Goal: Task Accomplishment & Management: Manage account settings

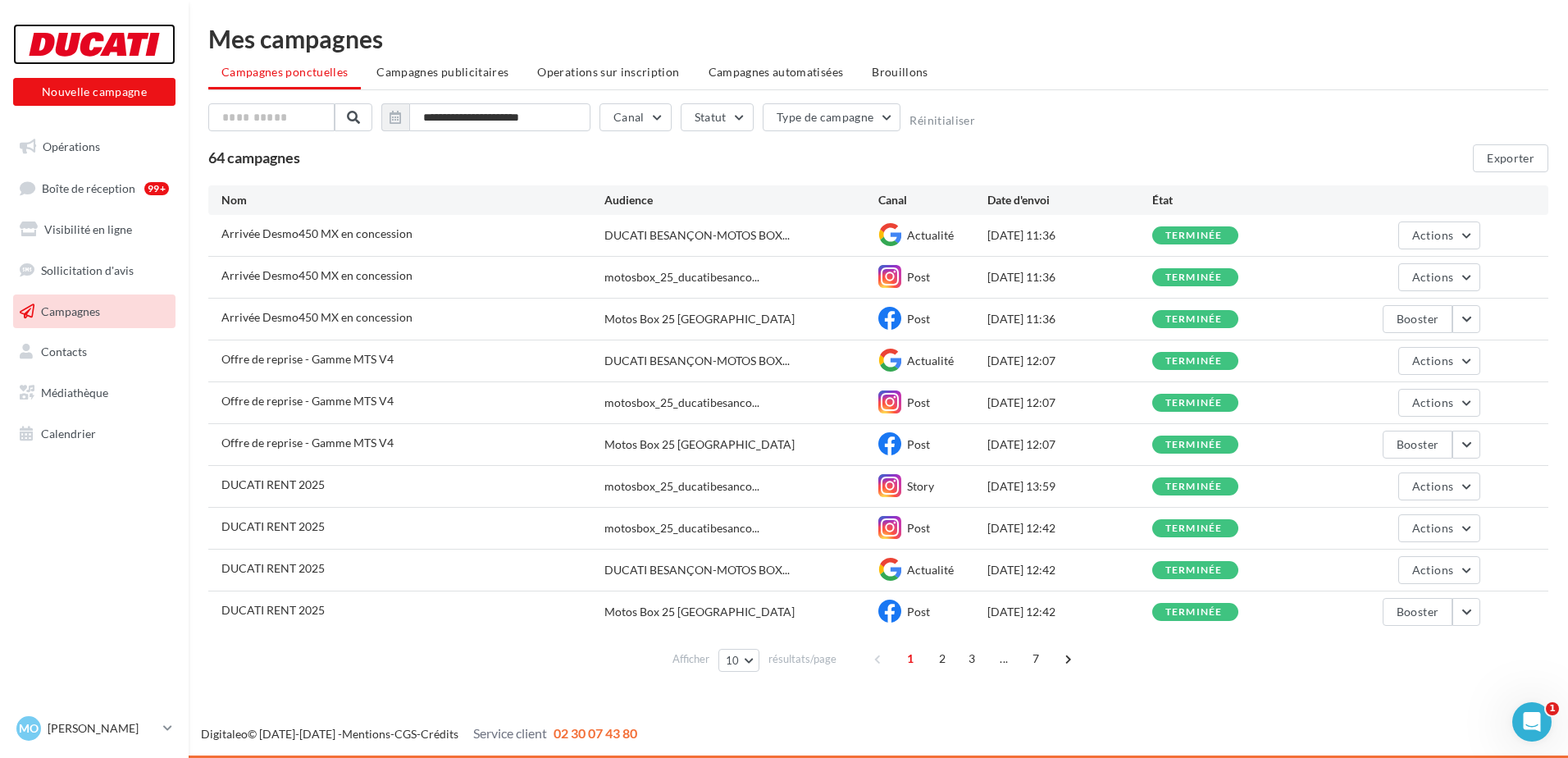
click at [110, 51] on div at bounding box center [94, 44] width 132 height 41
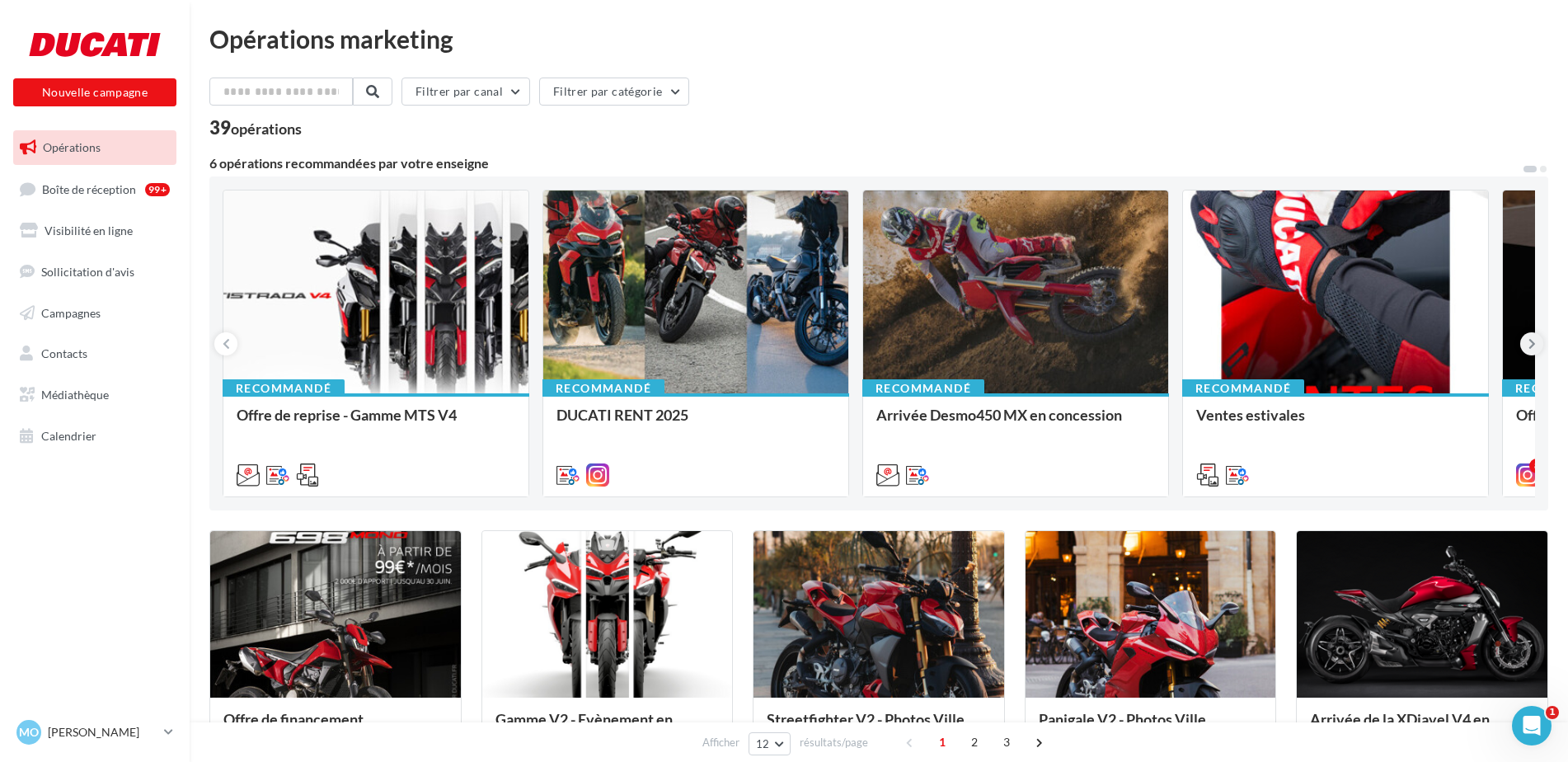
click at [1530, 348] on icon at bounding box center [1532, 343] width 8 height 16
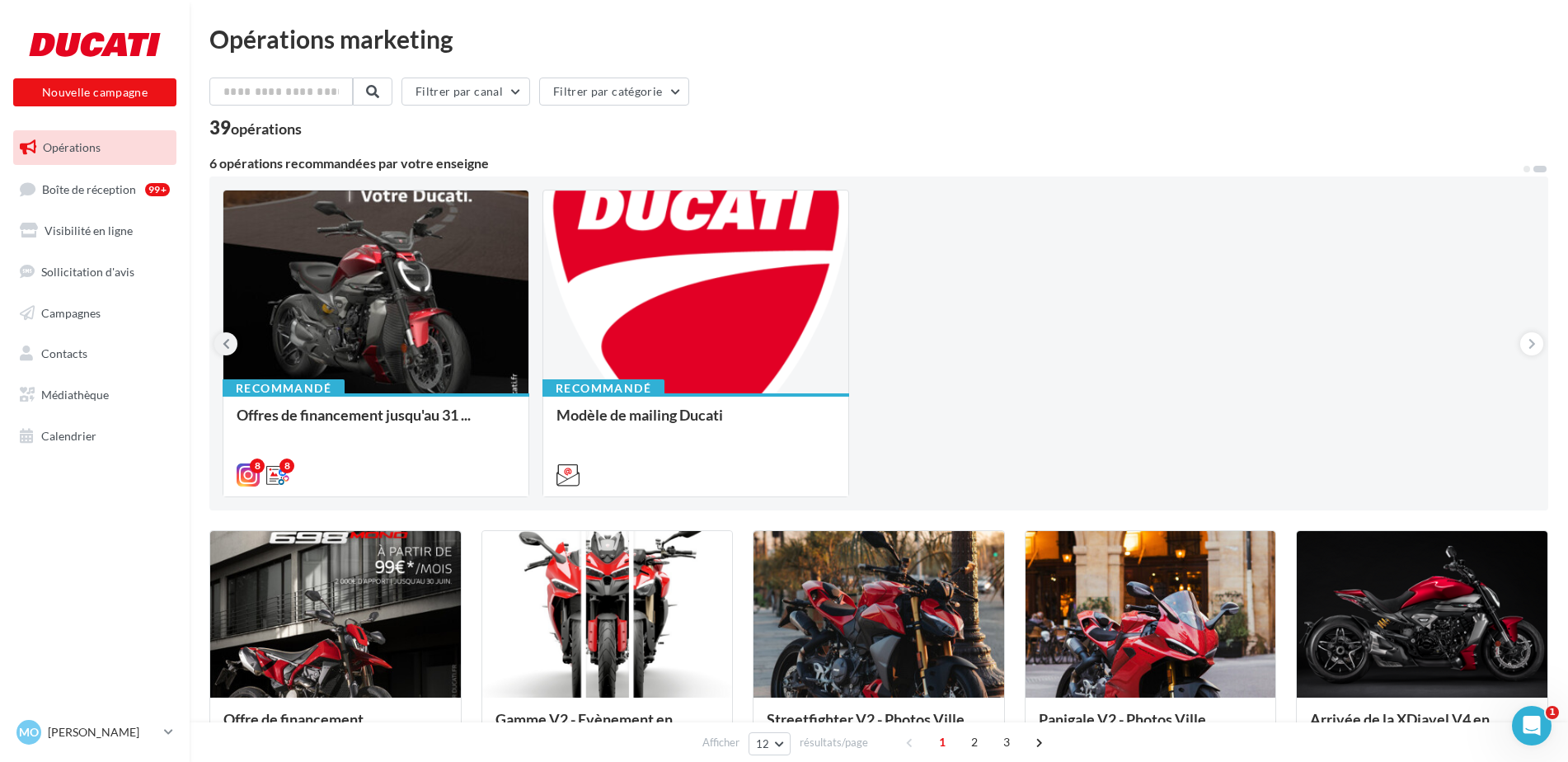
click at [221, 344] on button at bounding box center [225, 343] width 23 height 23
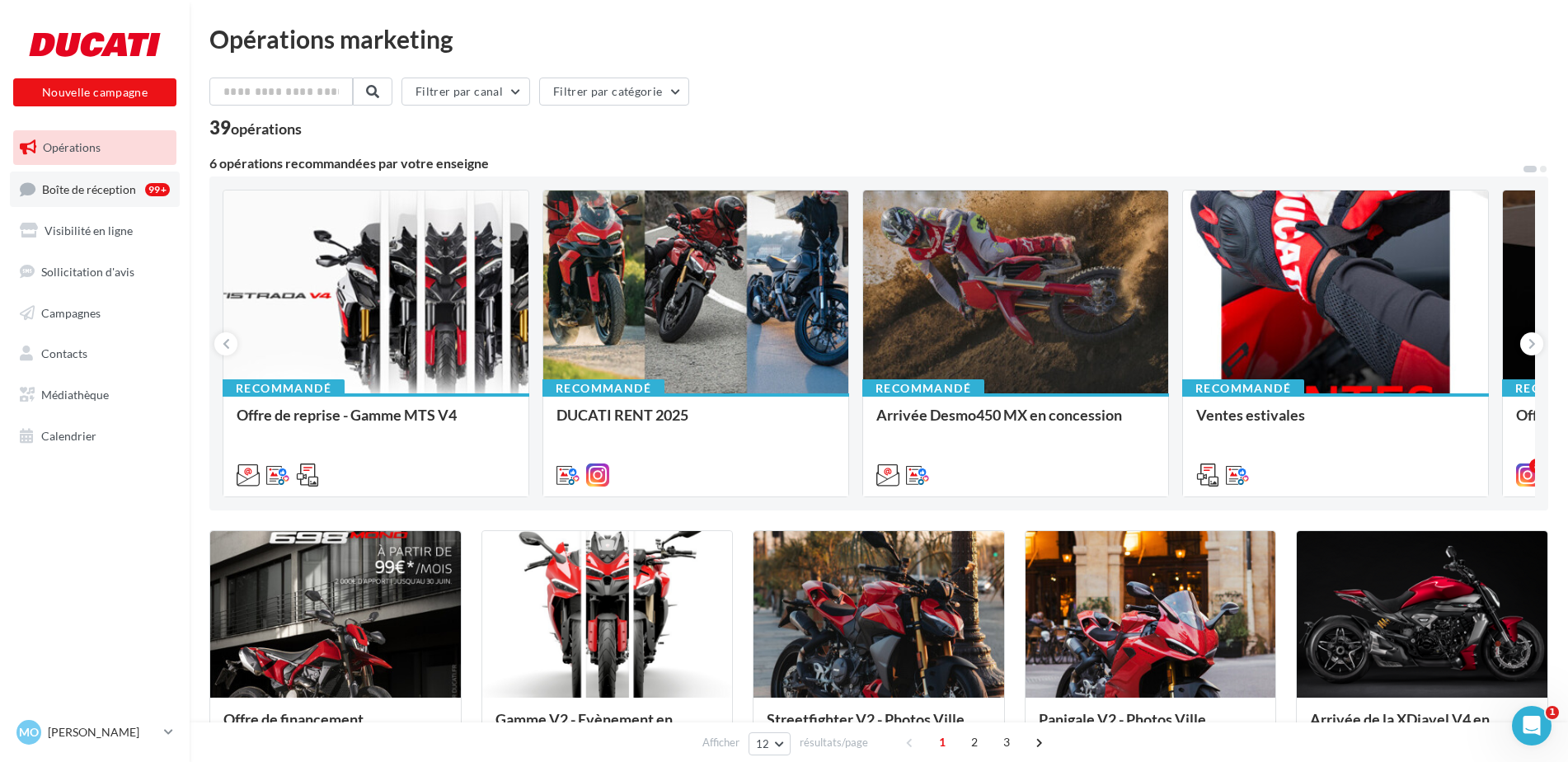
click at [79, 194] on span "Boîte de réception" at bounding box center [89, 188] width 94 height 14
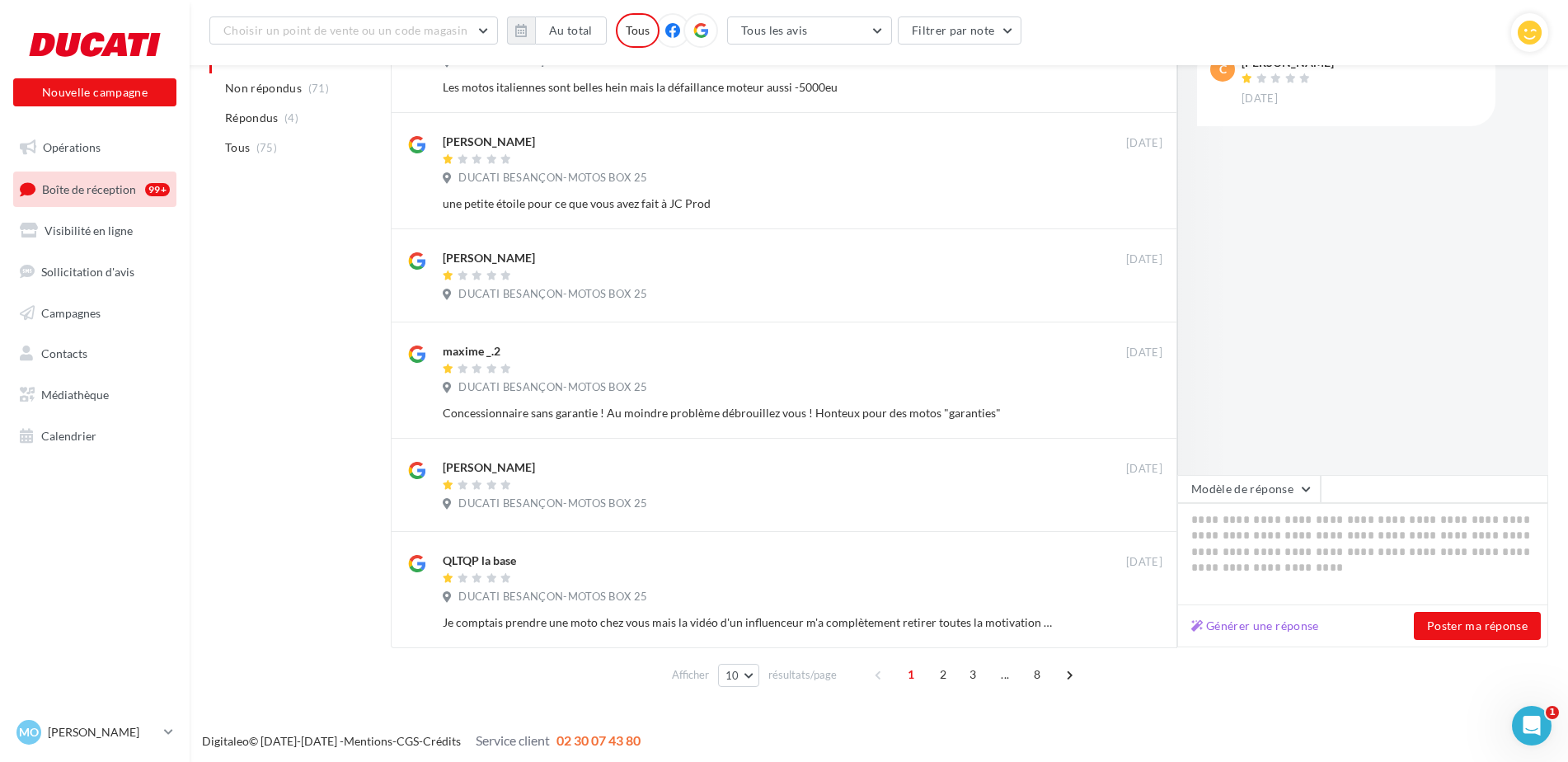
scroll to position [701, 0]
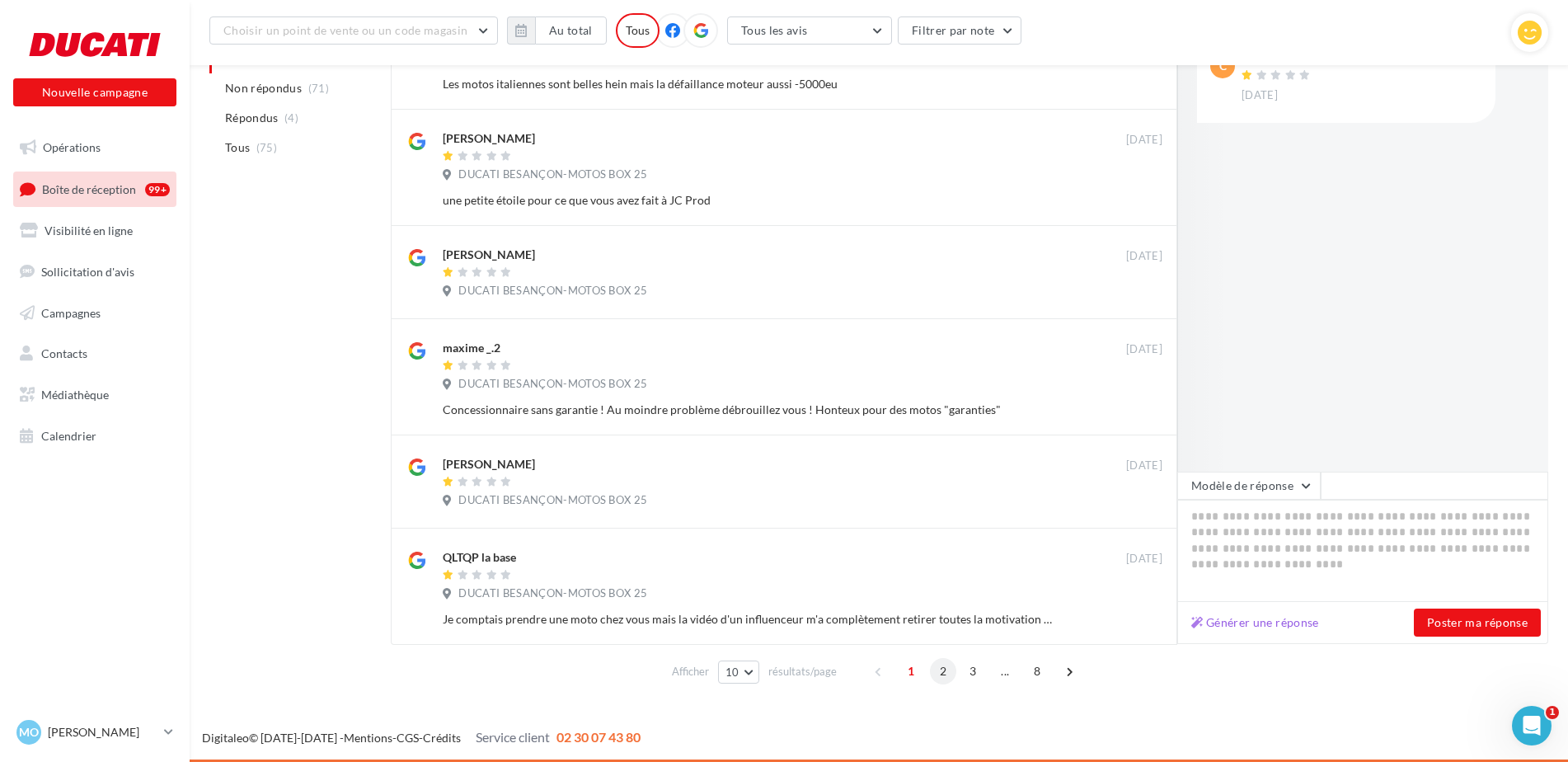
click at [940, 670] on span "2" at bounding box center [942, 670] width 26 height 26
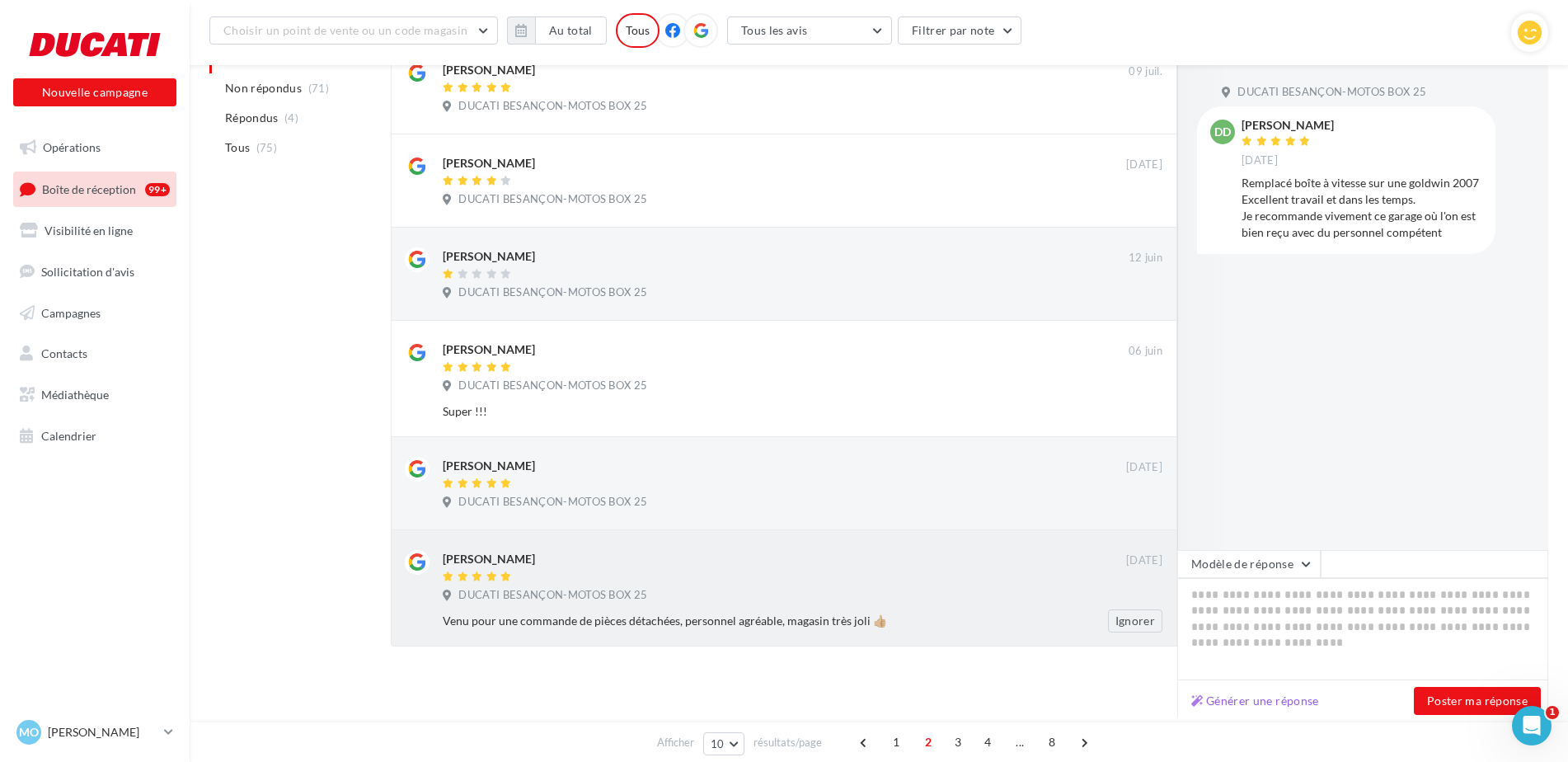
scroll to position [654, 0]
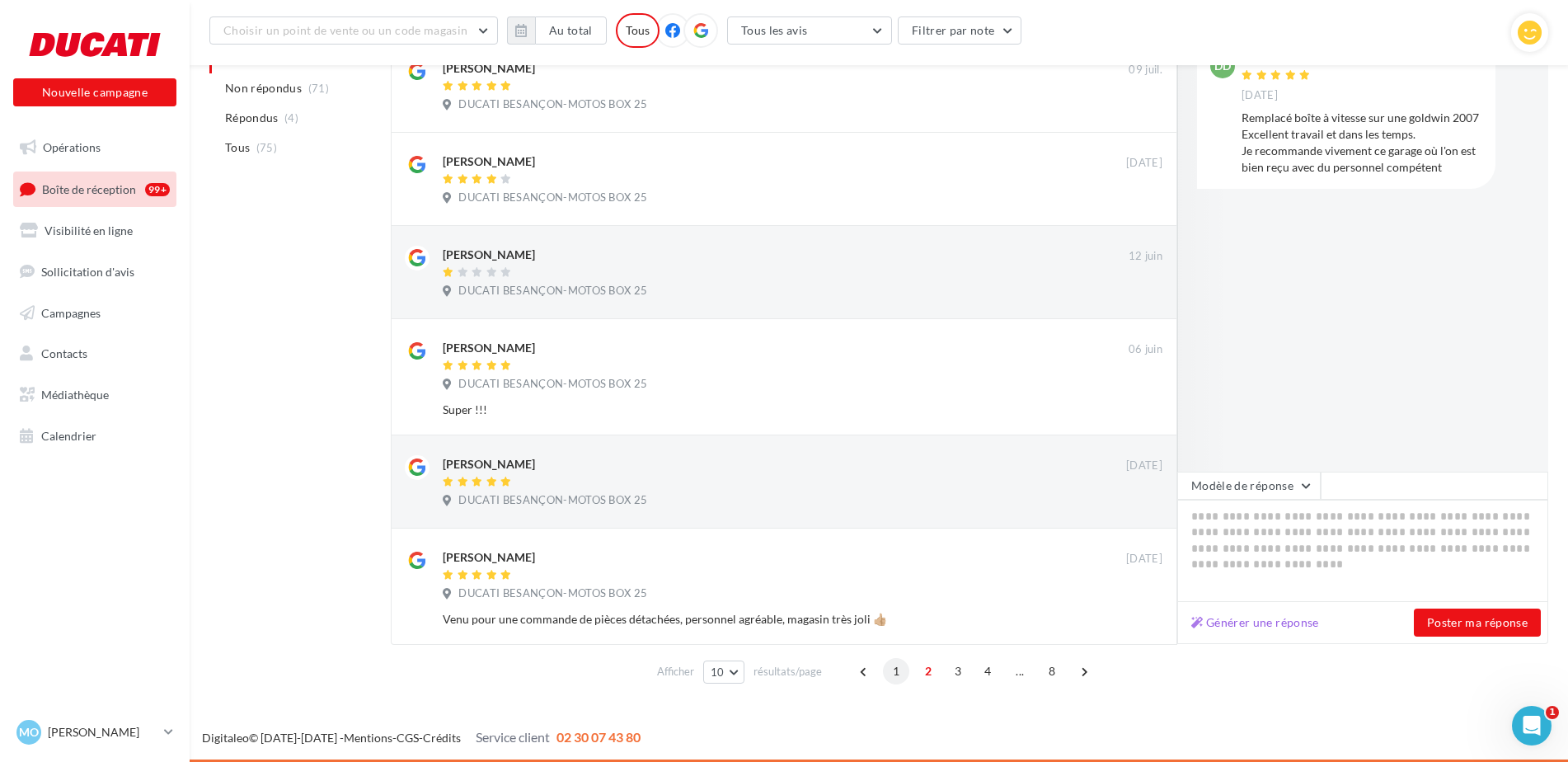
click at [899, 665] on span "1" at bounding box center [896, 670] width 26 height 26
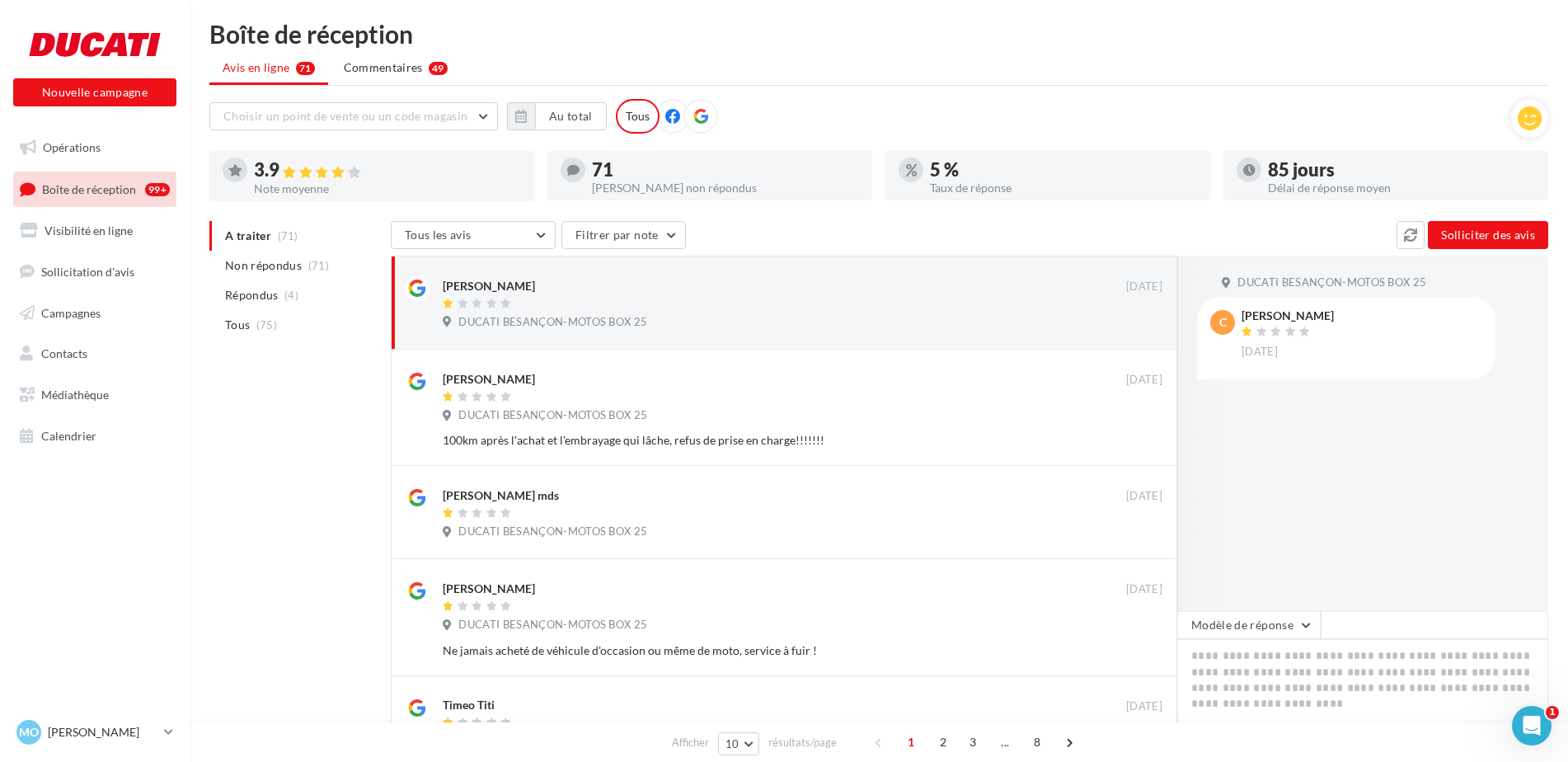
scroll to position [0, 0]
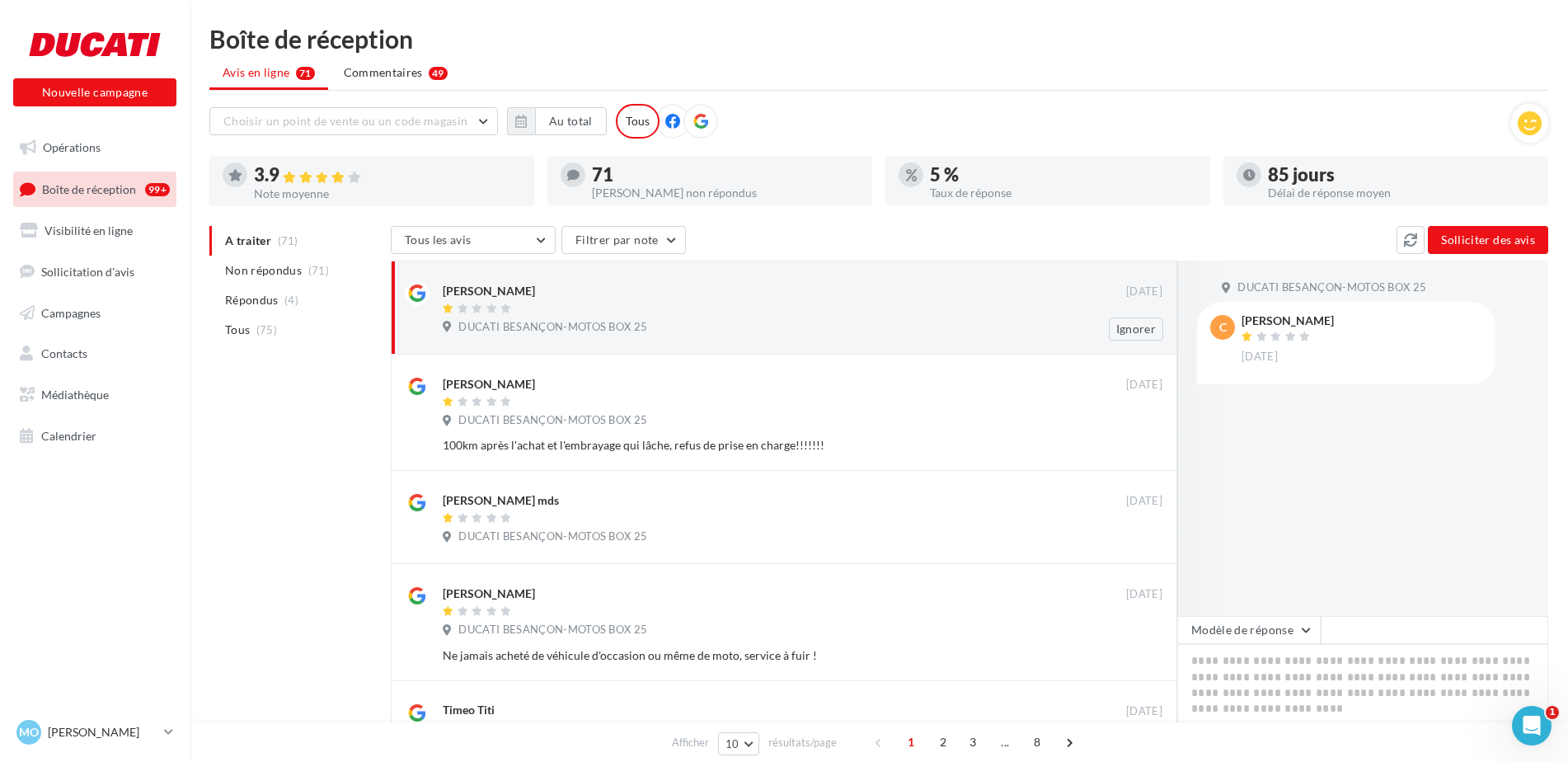
click at [563, 325] on span "DUCATI BESANÇON-MOTOS BOX 25" at bounding box center [553, 327] width 189 height 15
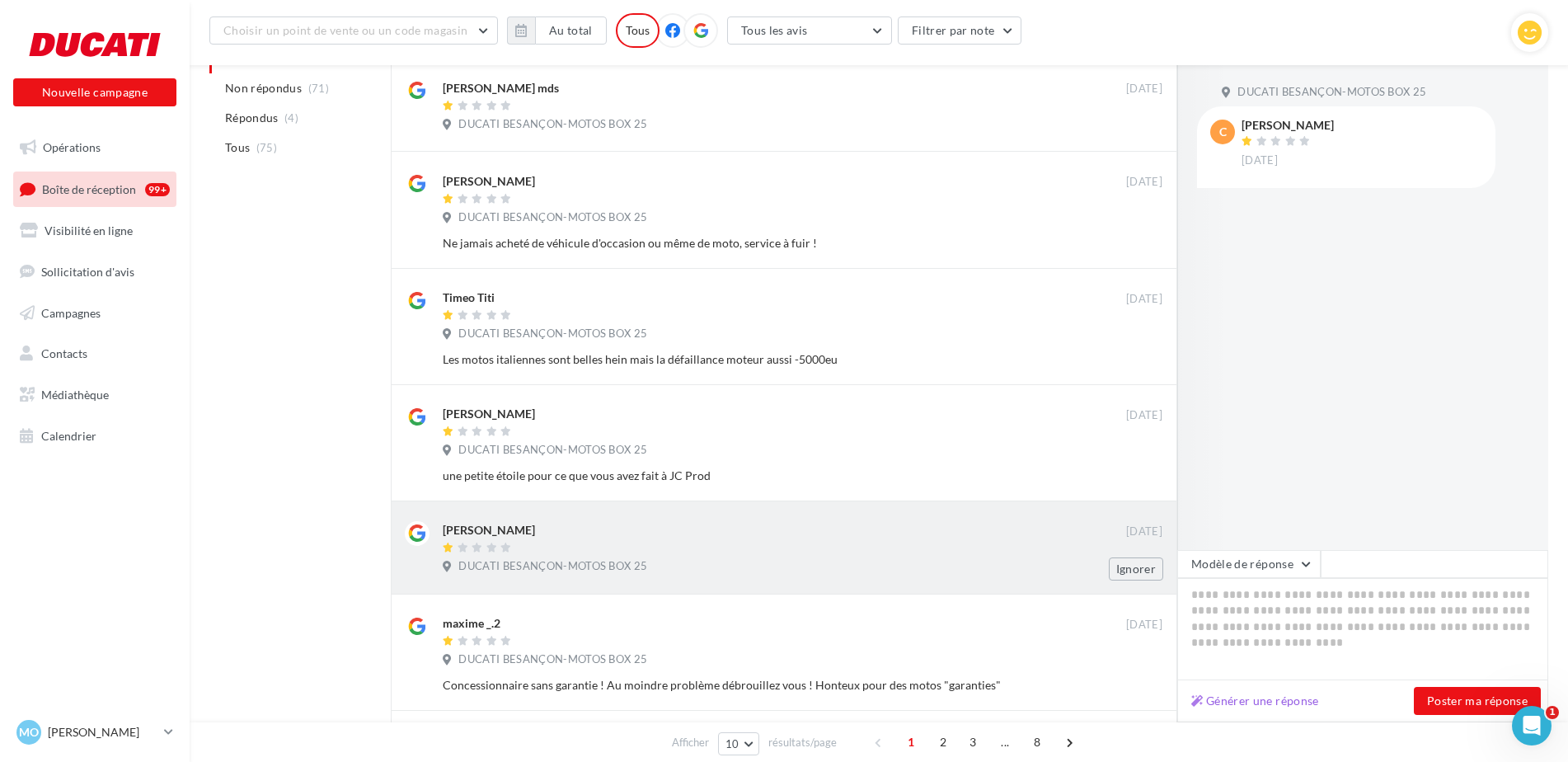
click at [653, 571] on div "DUCATI BESANÇON-MOTOS BOX 25" at bounding box center [802, 567] width 720 height 18
click at [1275, 138] on icon at bounding box center [1276, 141] width 12 height 10
click at [1222, 136] on span "kD" at bounding box center [1222, 131] width 16 height 16
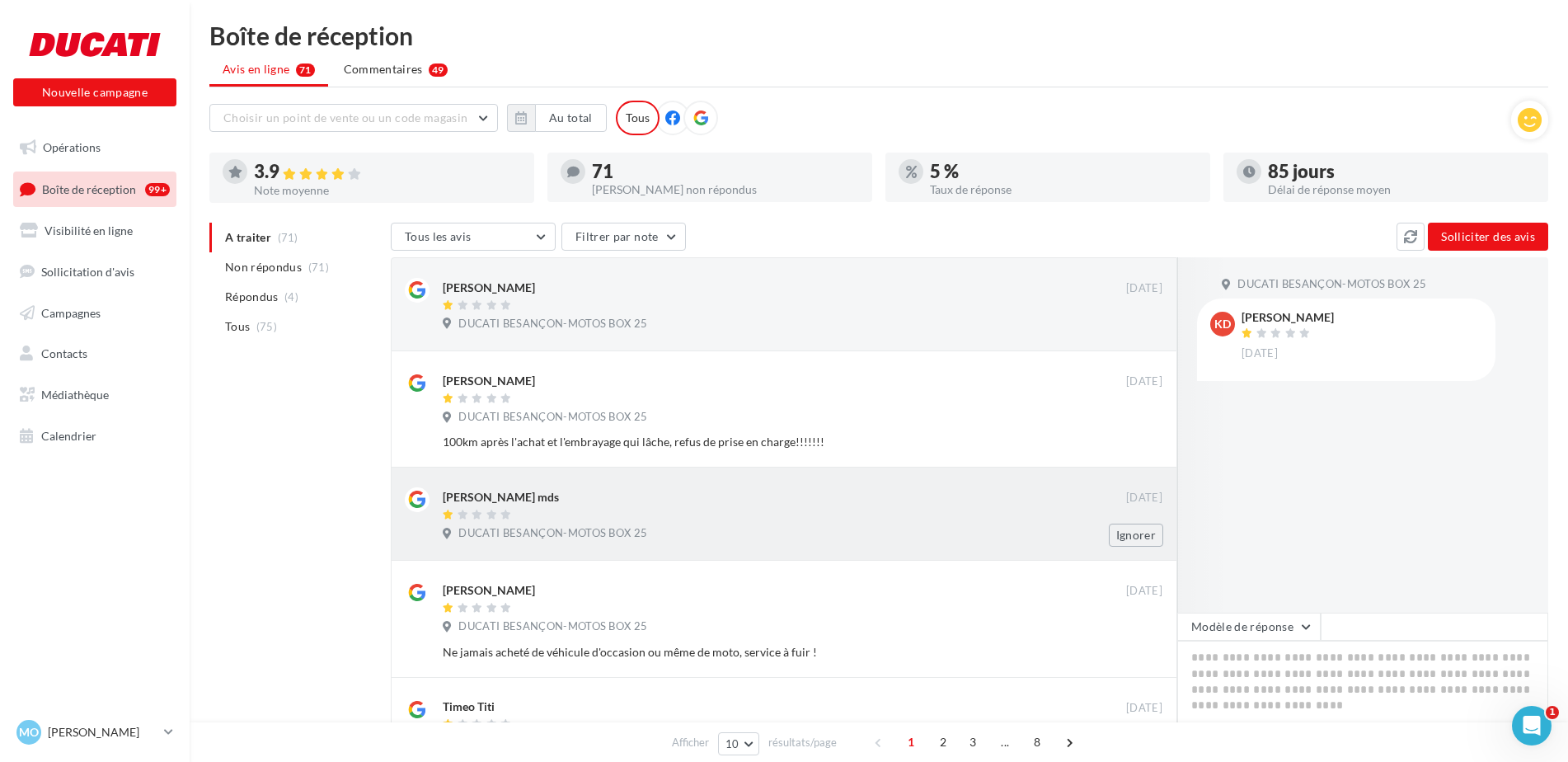
scroll to position [0, 0]
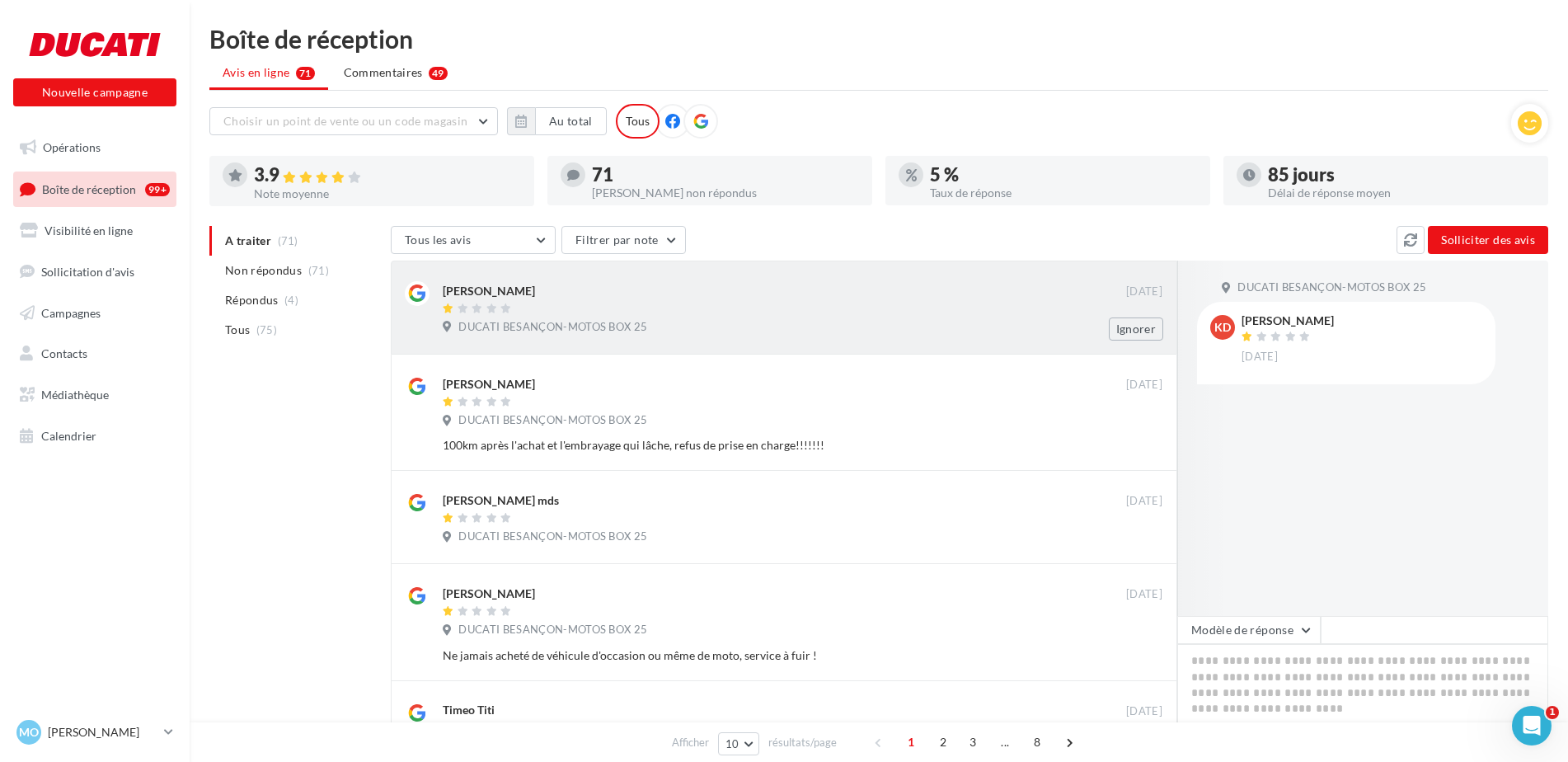
click at [599, 314] on div at bounding box center [784, 309] width 683 height 14
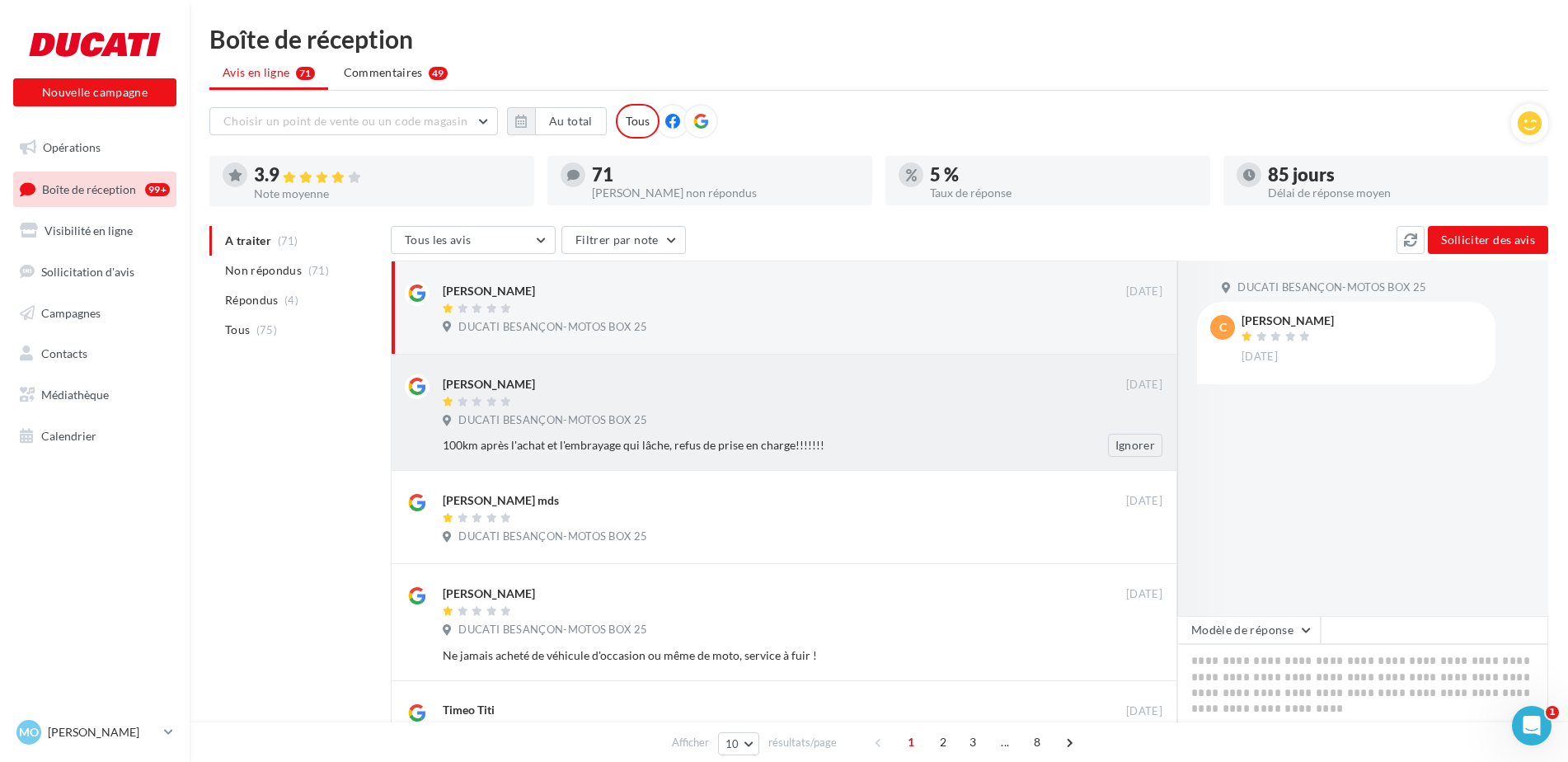
click at [489, 391] on div "[PERSON_NAME]" at bounding box center [488, 384] width 92 height 16
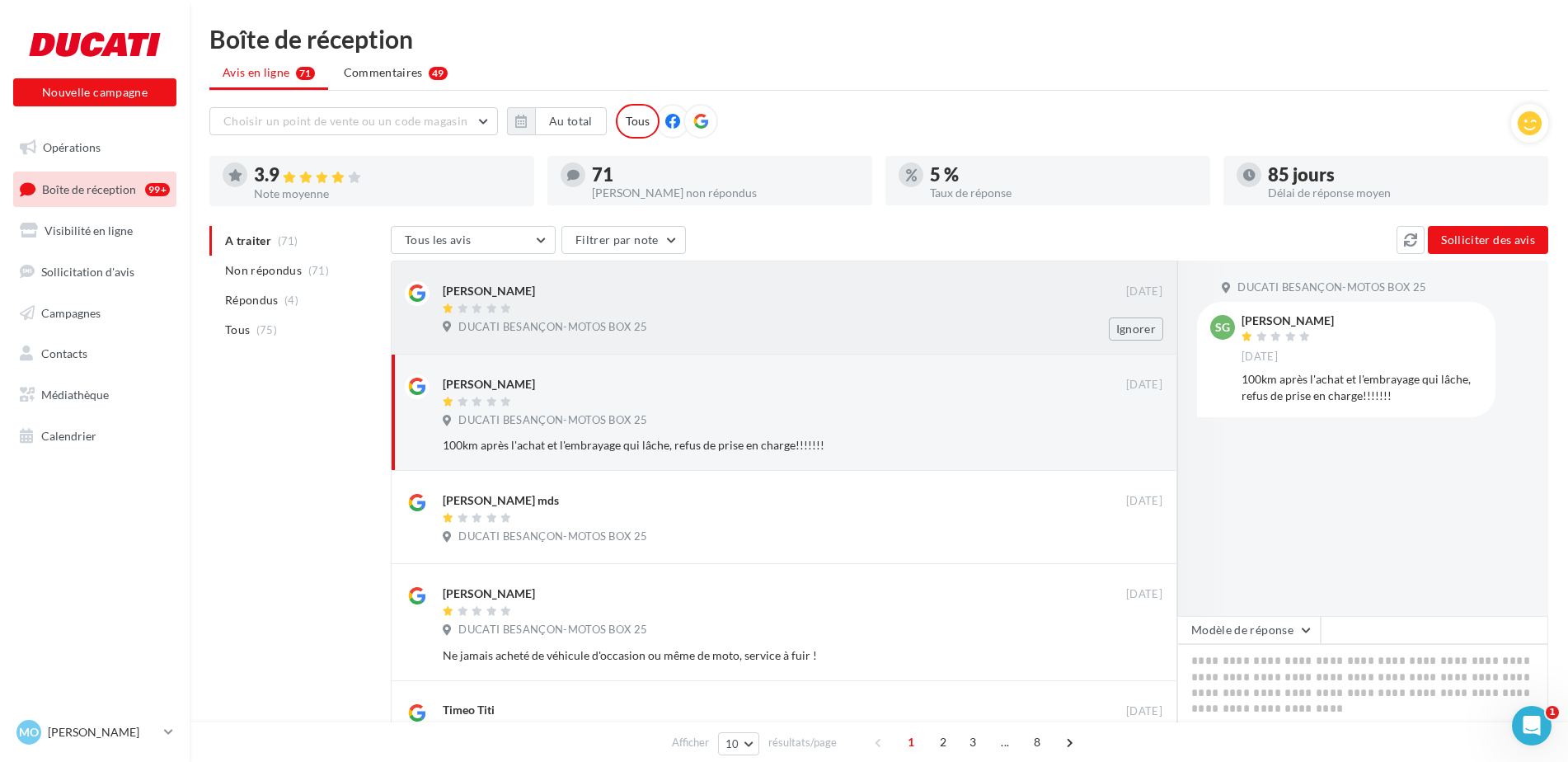
click at [596, 323] on span "DUCATI BESANÇON-MOTOS BOX 25" at bounding box center [553, 327] width 189 height 15
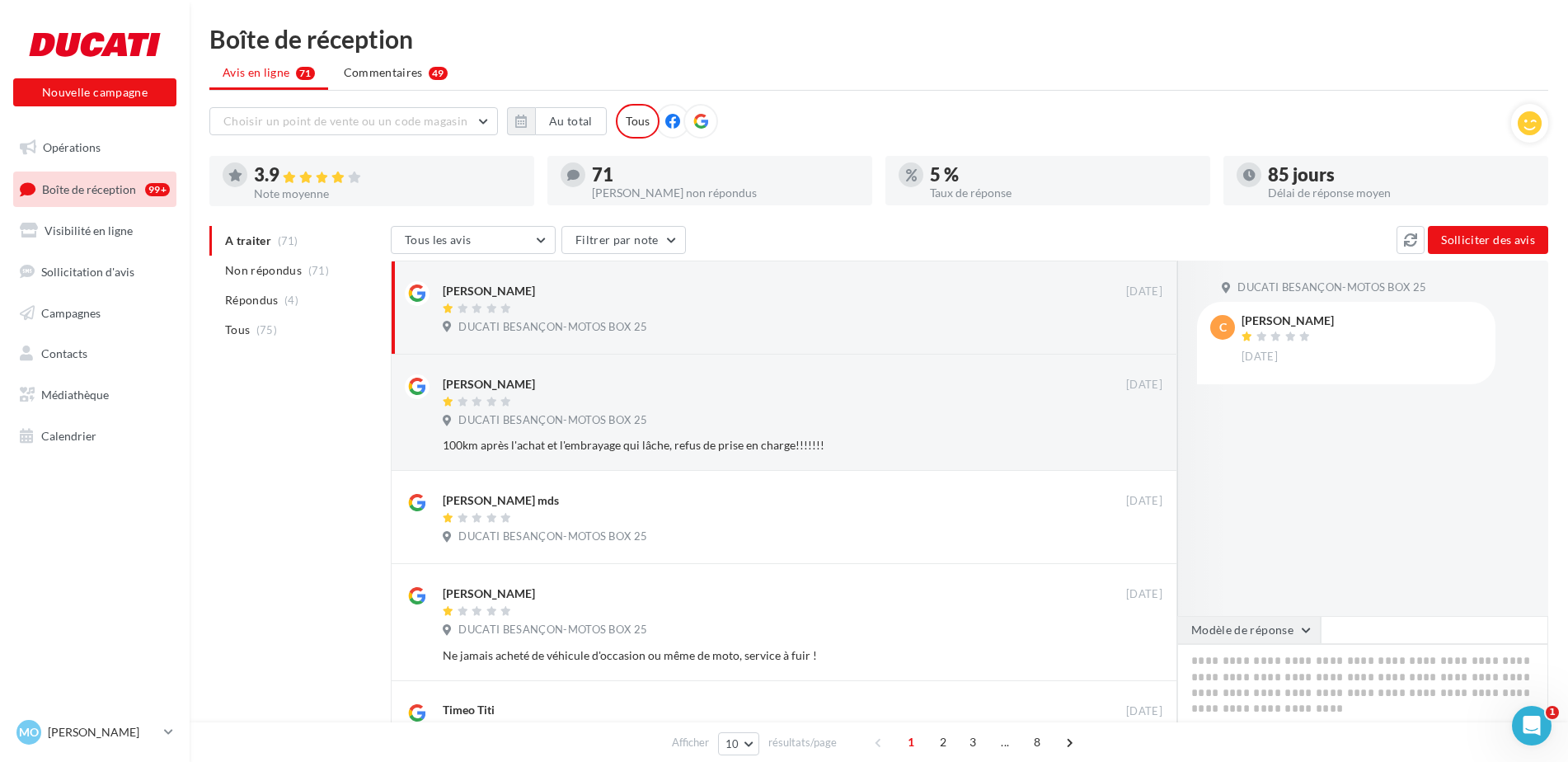
click at [1292, 635] on button "Modèle de réponse" at bounding box center [1248, 630] width 143 height 28
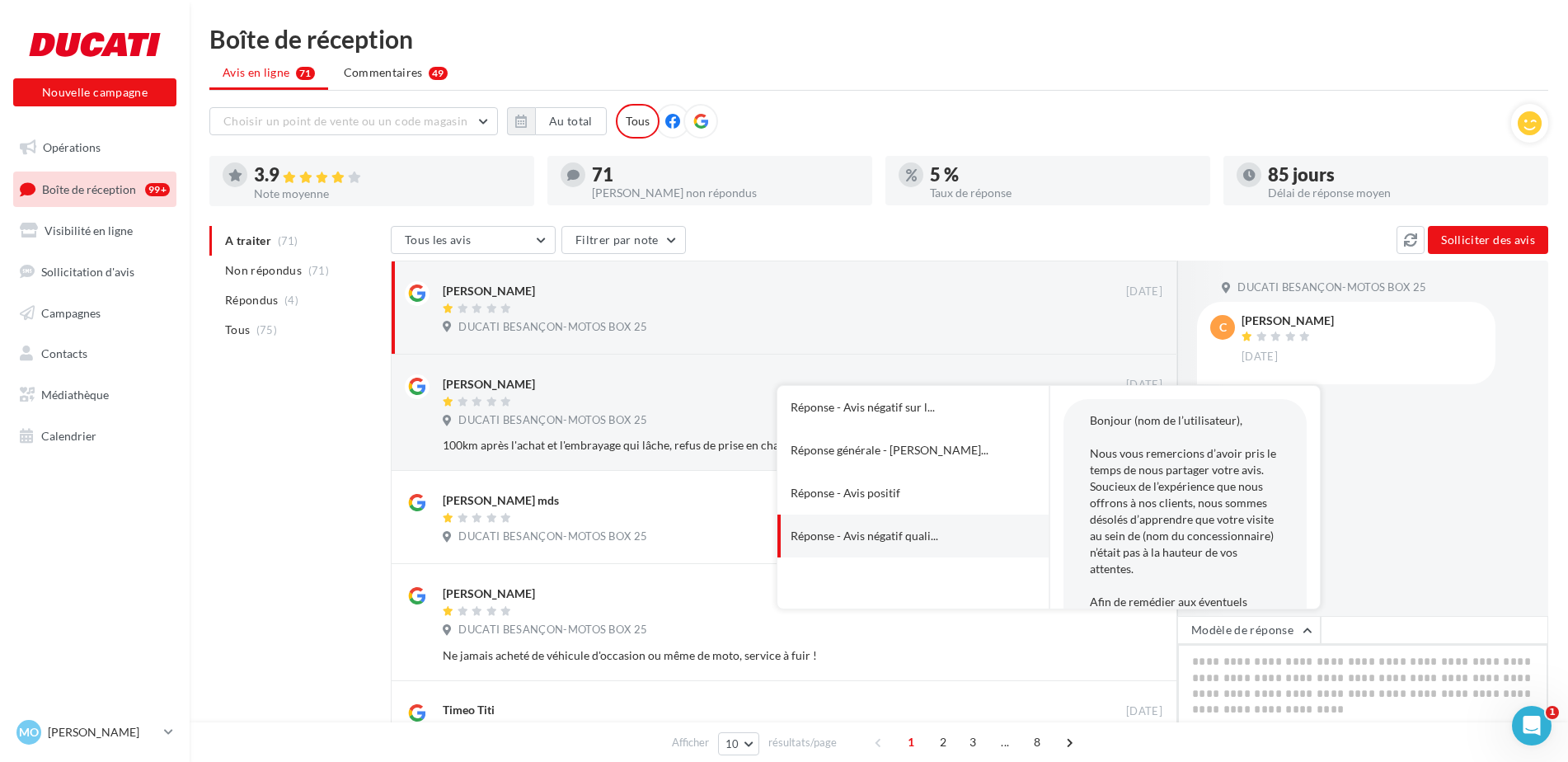
click at [1282, 680] on textarea at bounding box center [1363, 695] width 371 height 103
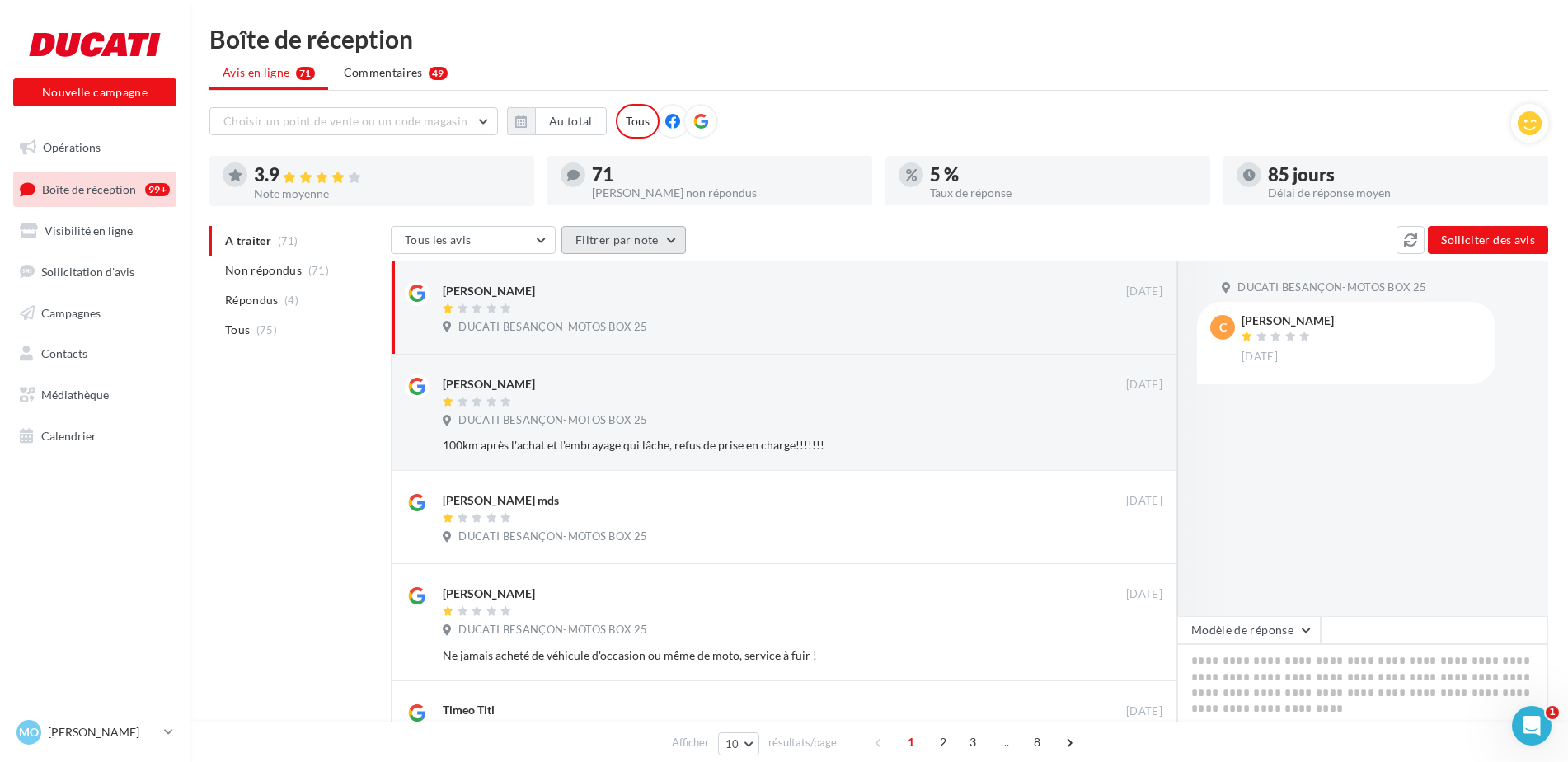
click at [566, 233] on button "Filtrer par note" at bounding box center [623, 240] width 125 height 28
click at [510, 243] on button "Tous les avis" at bounding box center [473, 240] width 165 height 28
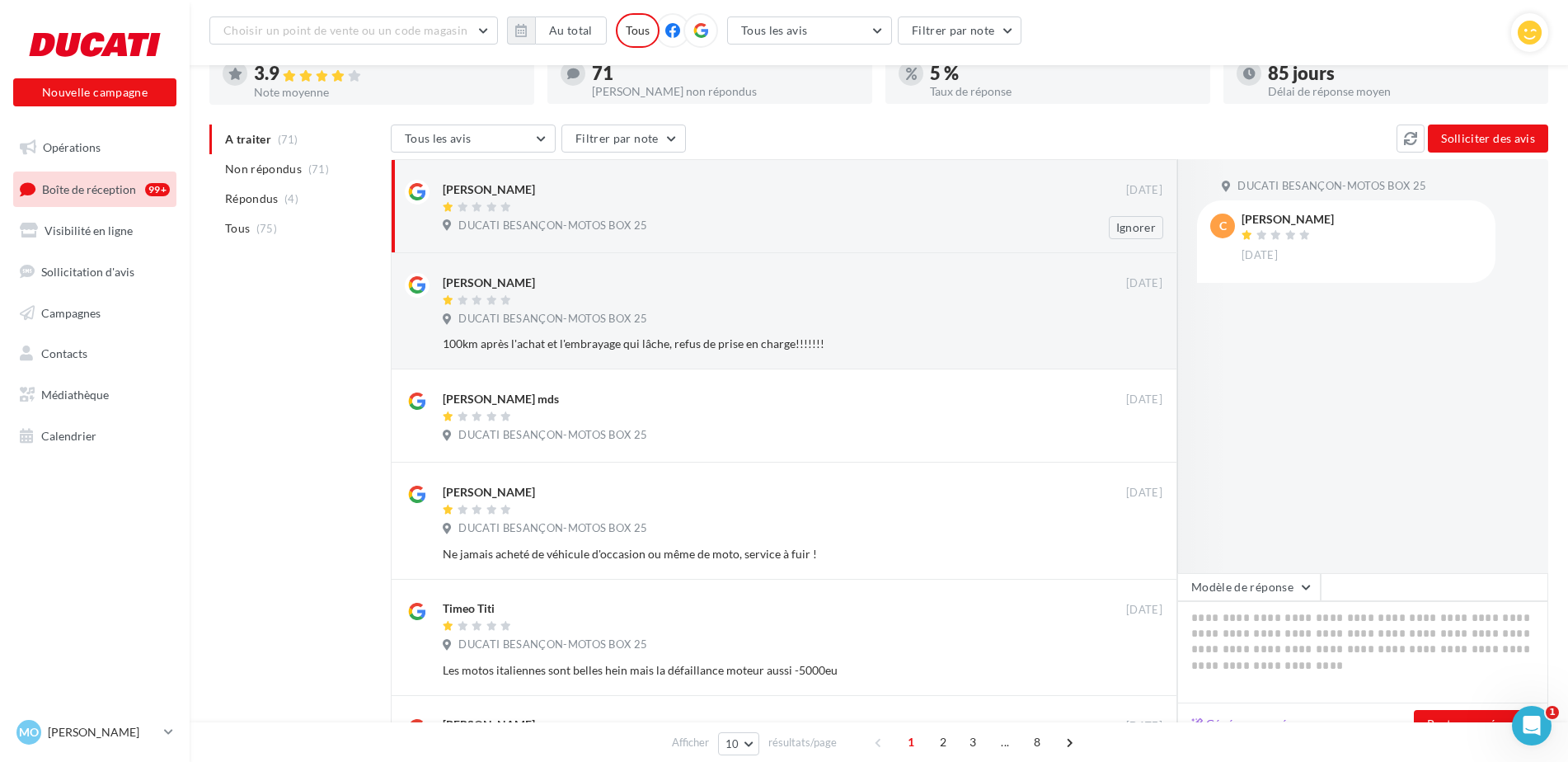
scroll to position [206, 0]
